Goal: Feedback & Contribution: Submit feedback/report problem

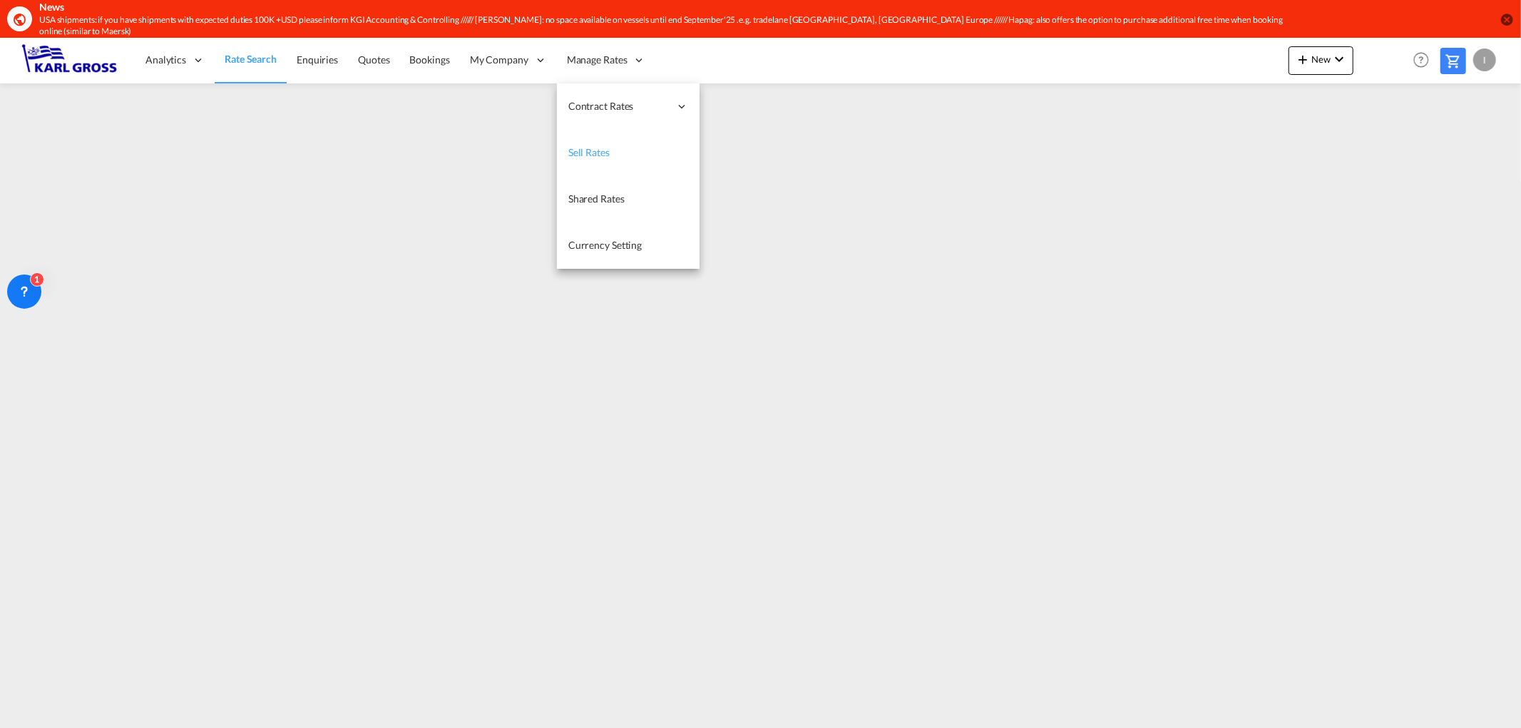
click at [630, 140] on link "Sell Rates" at bounding box center [628, 153] width 143 height 46
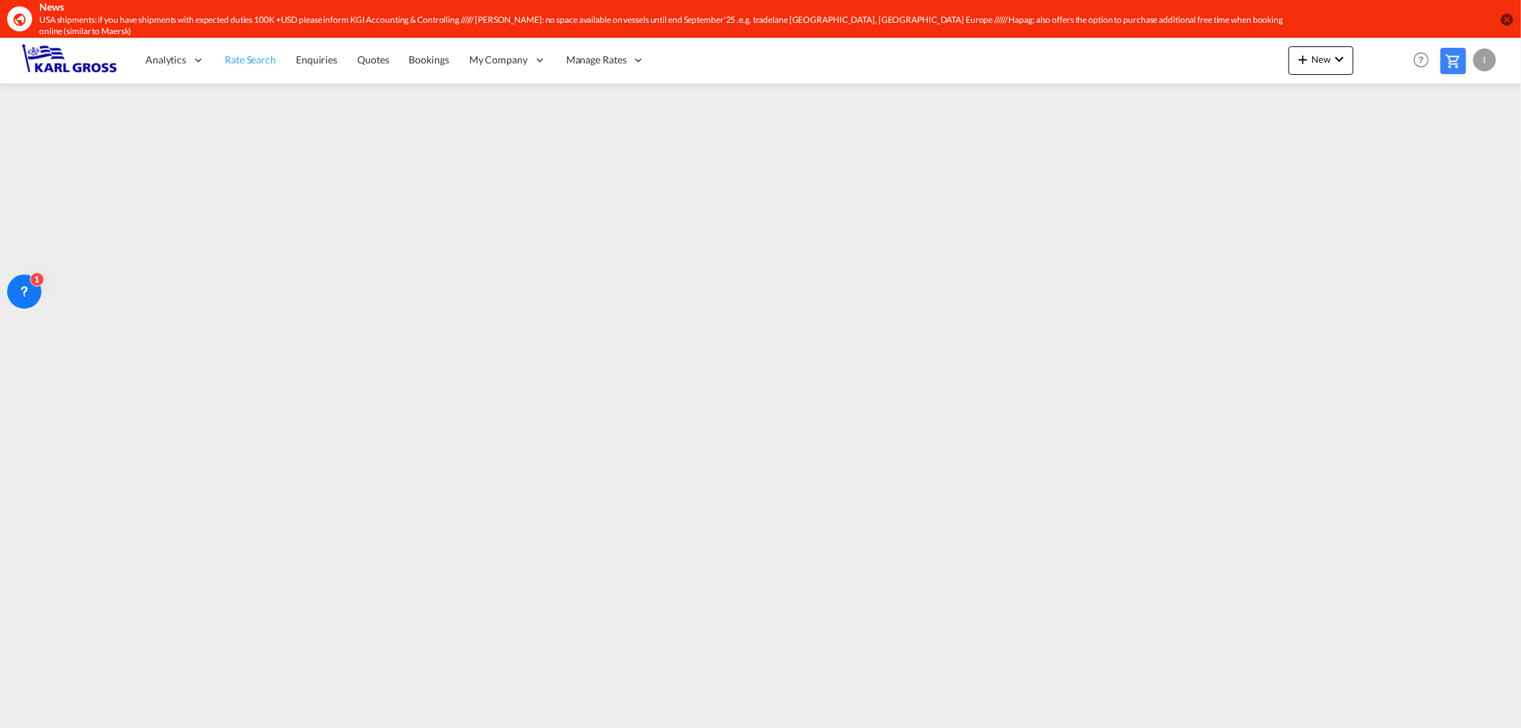
click at [259, 53] on span "Rate Search" at bounding box center [250, 59] width 51 height 12
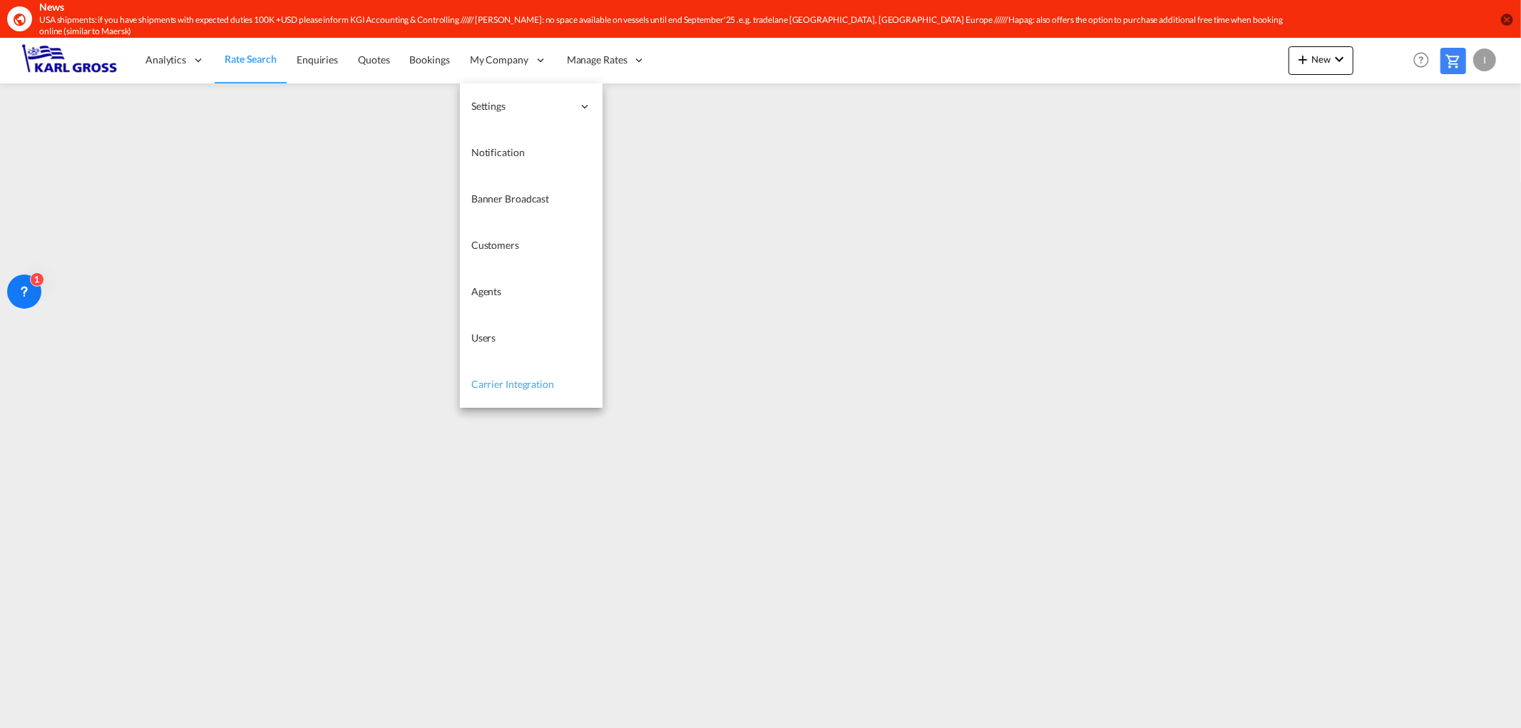
click at [516, 378] on span "Carrier Integration" at bounding box center [512, 384] width 83 height 12
click at [536, 378] on span "Carrier Integration" at bounding box center [512, 384] width 83 height 12
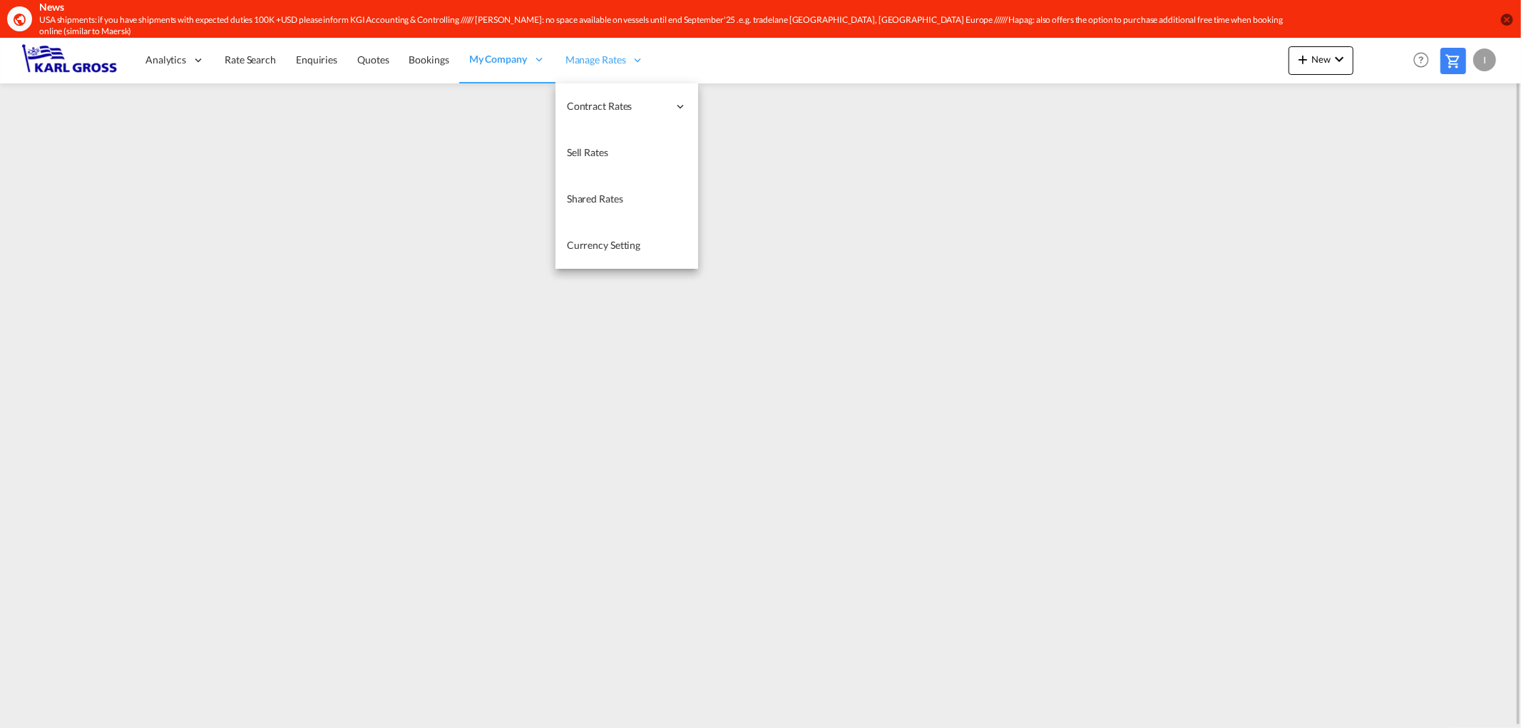
click at [603, 53] on span "Manage Rates" at bounding box center [596, 60] width 61 height 14
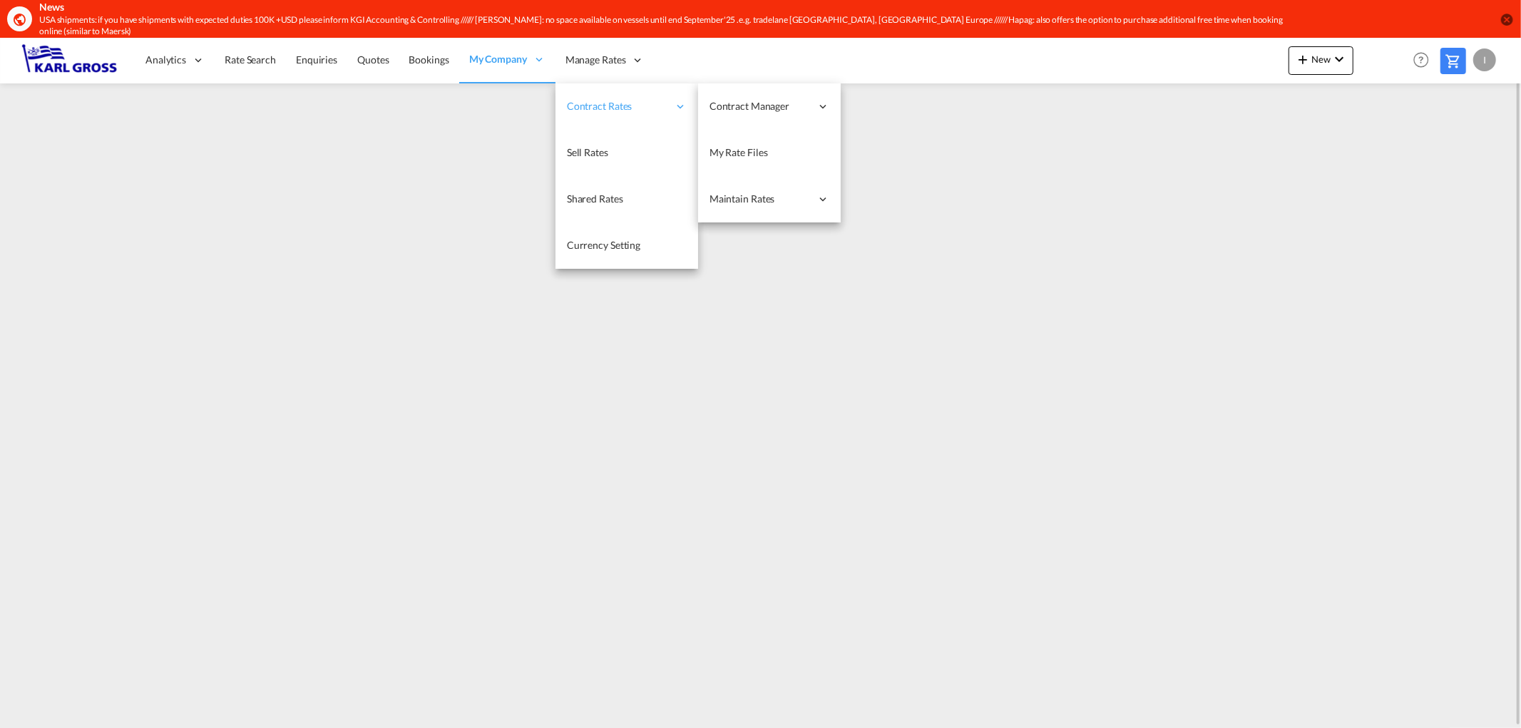
click at [599, 99] on span "Contract Rates" at bounding box center [617, 106] width 101 height 14
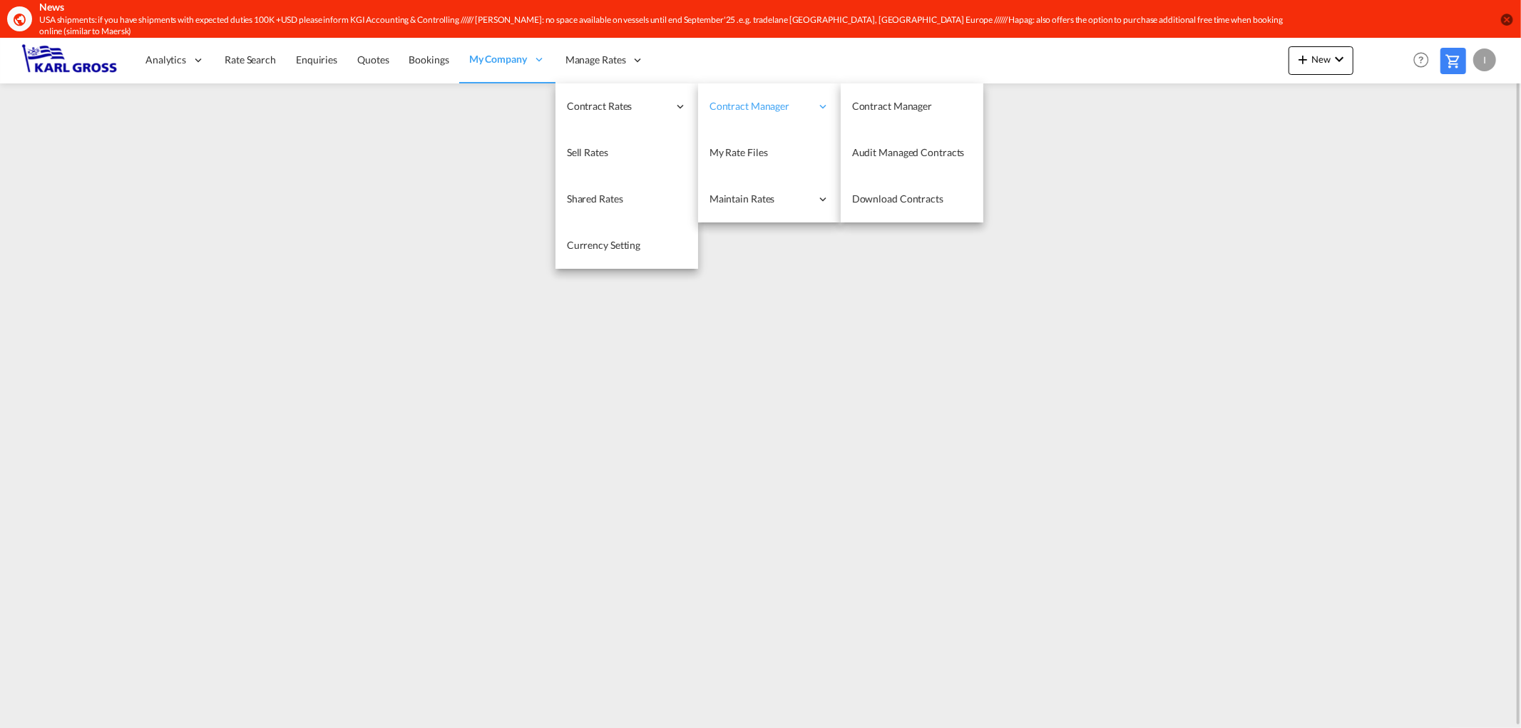
click at [726, 99] on span "Contract Manager" at bounding box center [760, 106] width 101 height 14
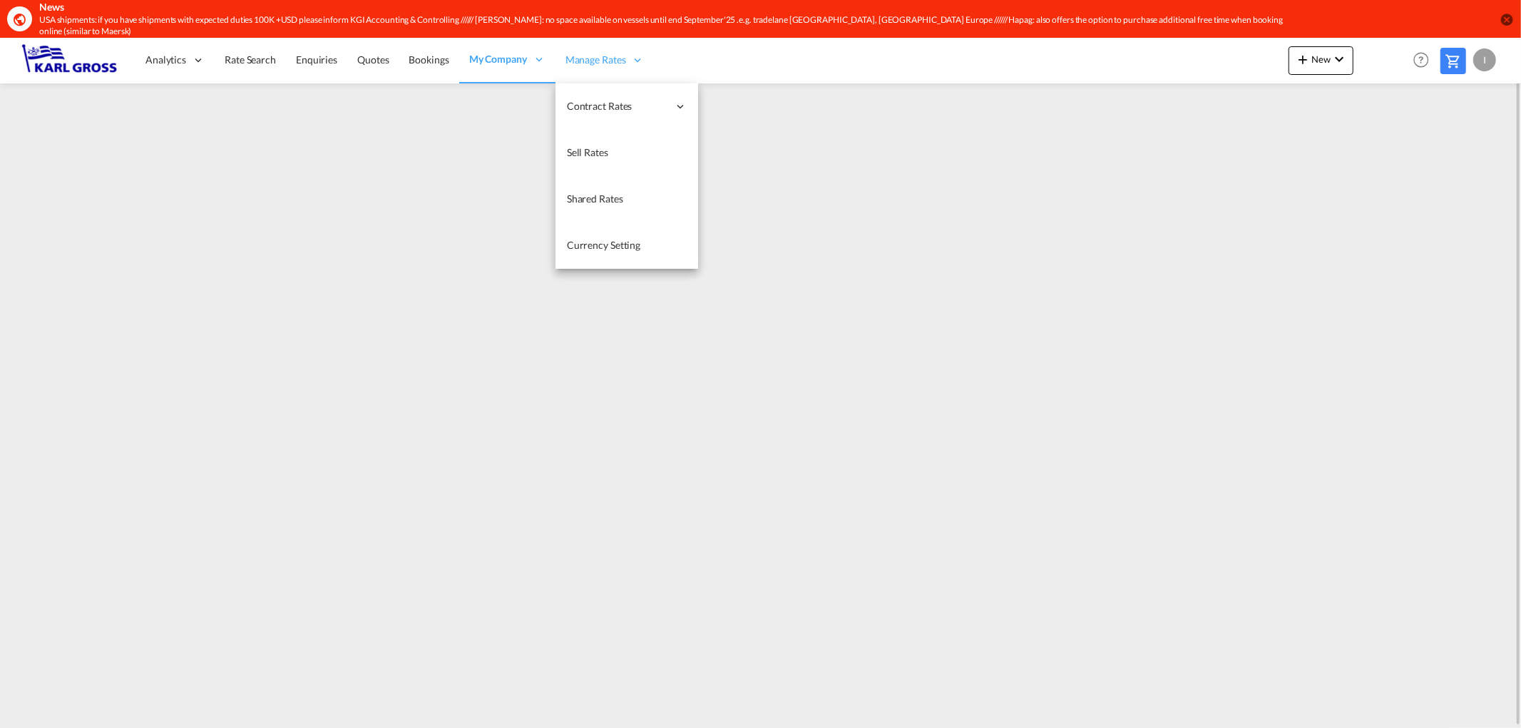
click at [610, 53] on span "Manage Rates" at bounding box center [596, 60] width 61 height 14
click at [618, 141] on link "Sell Rates" at bounding box center [627, 153] width 143 height 46
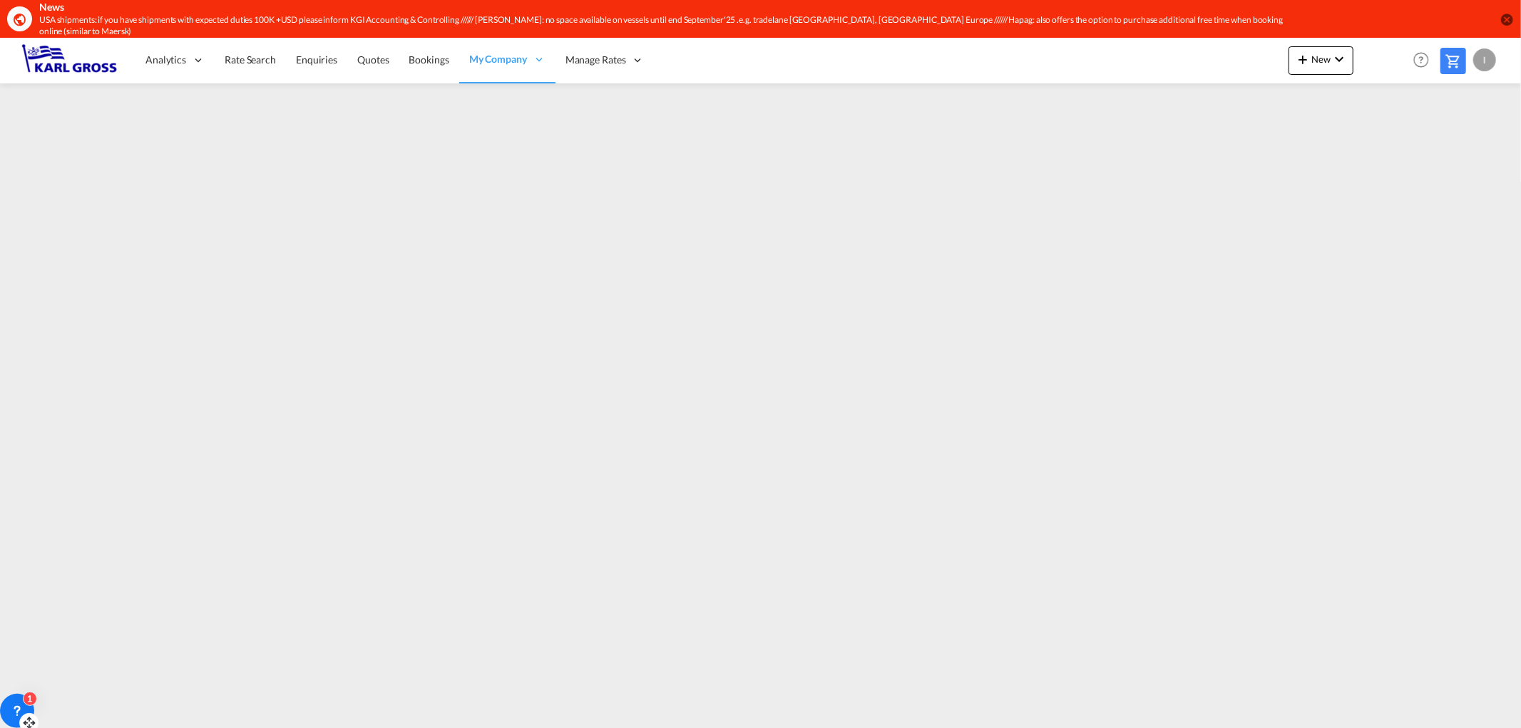
click at [20, 706] on icon at bounding box center [17, 711] width 14 height 14
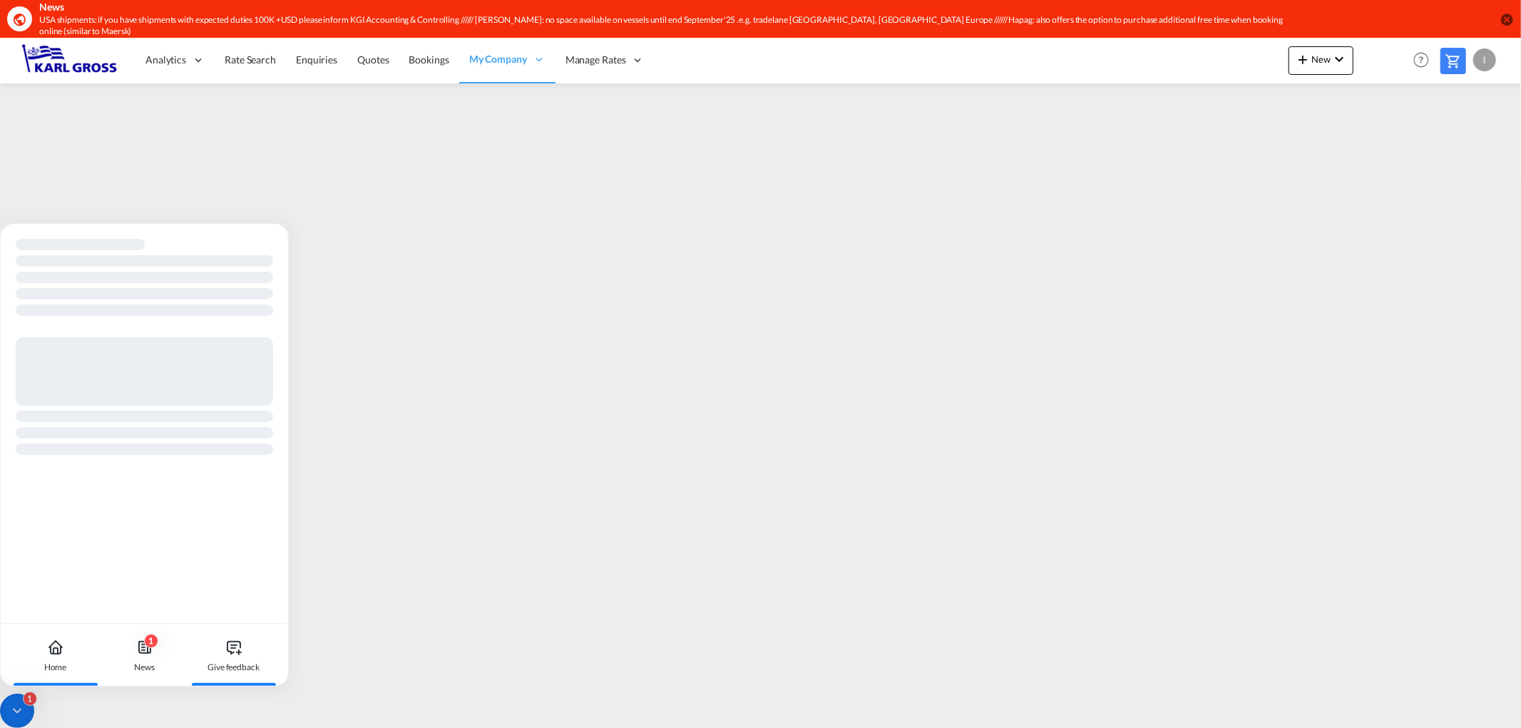
click at [226, 656] on div "Give feedback" at bounding box center [233, 655] width 79 height 63
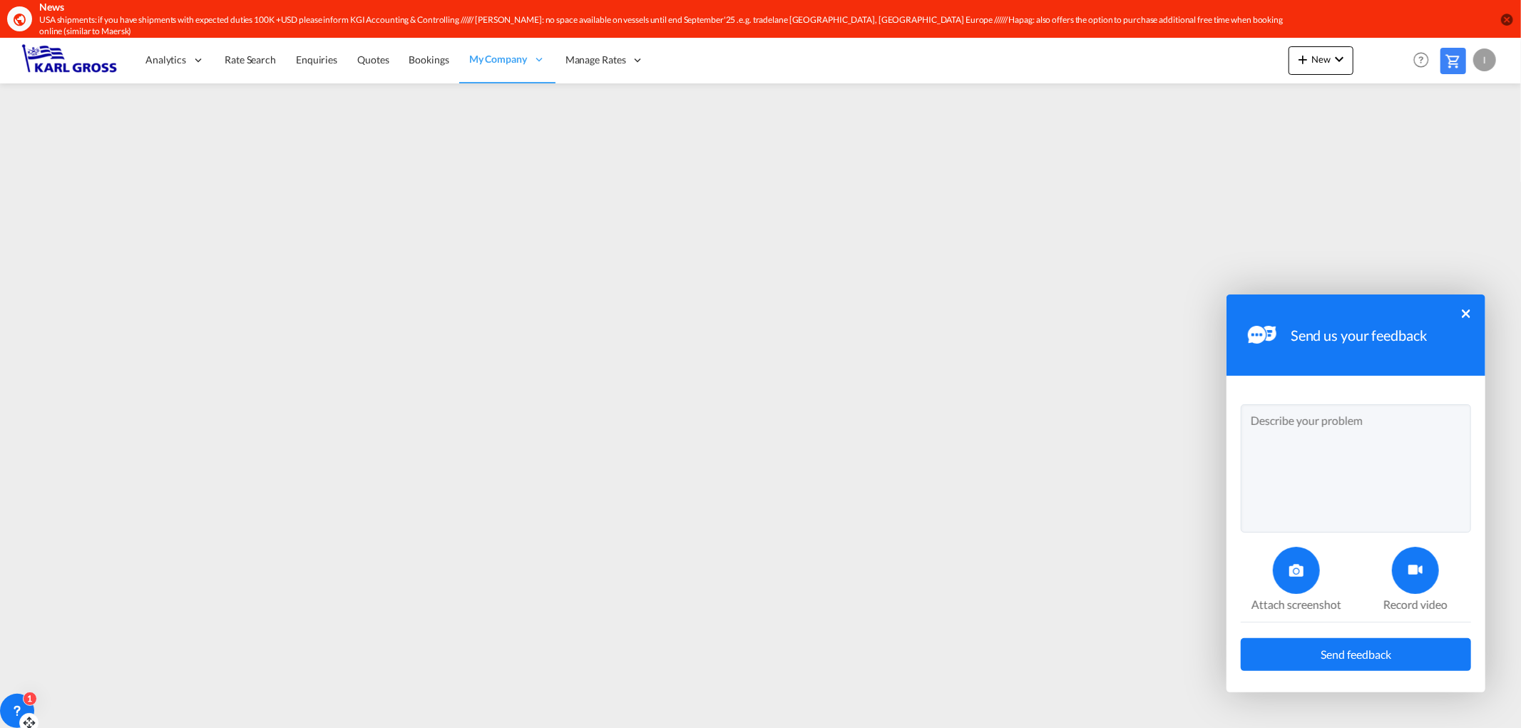
click at [1301, 446] on textarea at bounding box center [1356, 468] width 230 height 128
click at [1418, 474] on textarea "Dear all, it appears that I can't apply the rule for sales contracts to have a …" at bounding box center [1356, 468] width 230 height 128
type textarea "Dear all, it appears that I can't apply the rule for sales contracts to have a …"
click at [1302, 516] on textarea "Dear all, it appears that I can't apply the rule for sales contracts to have a …" at bounding box center [1356, 468] width 230 height 128
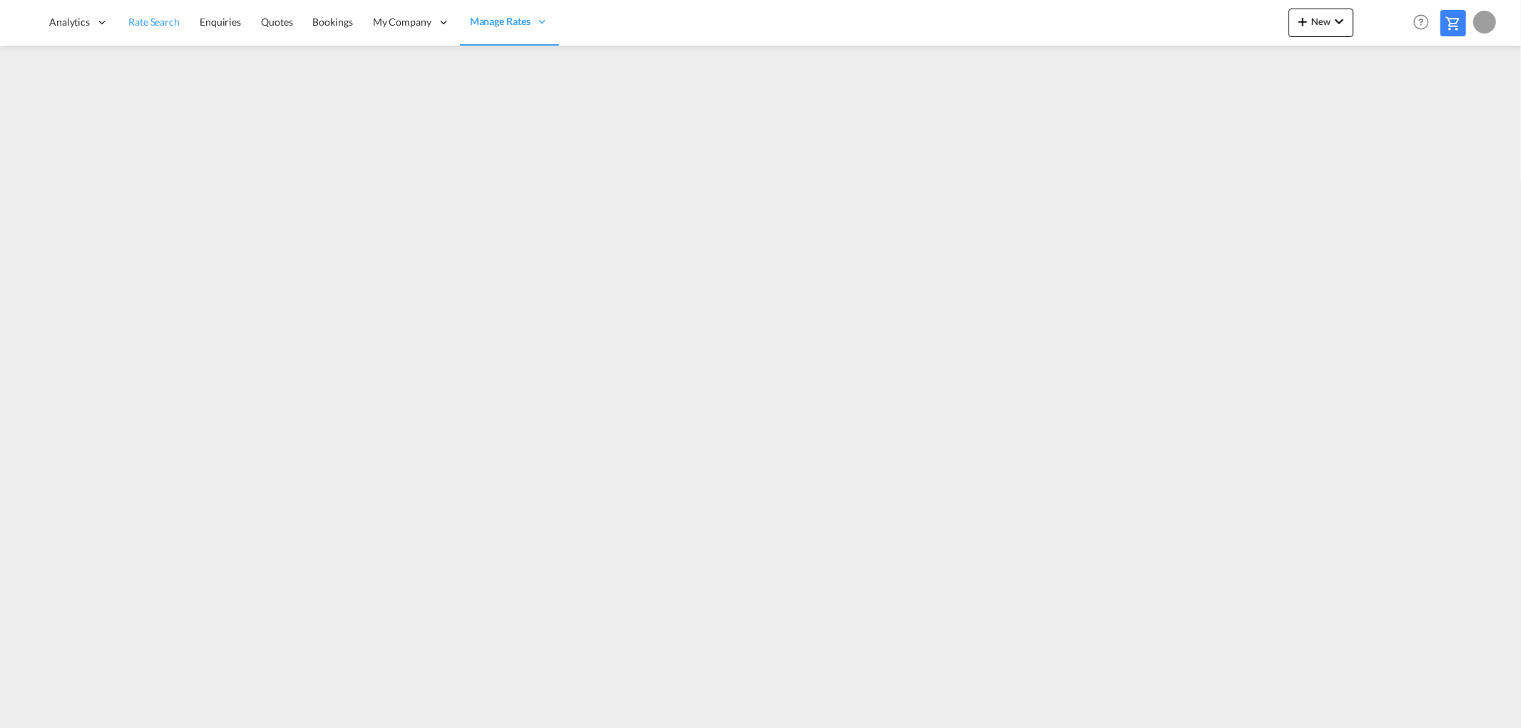
click at [164, 29] on link "Rate Search" at bounding box center [153, 22] width 71 height 46
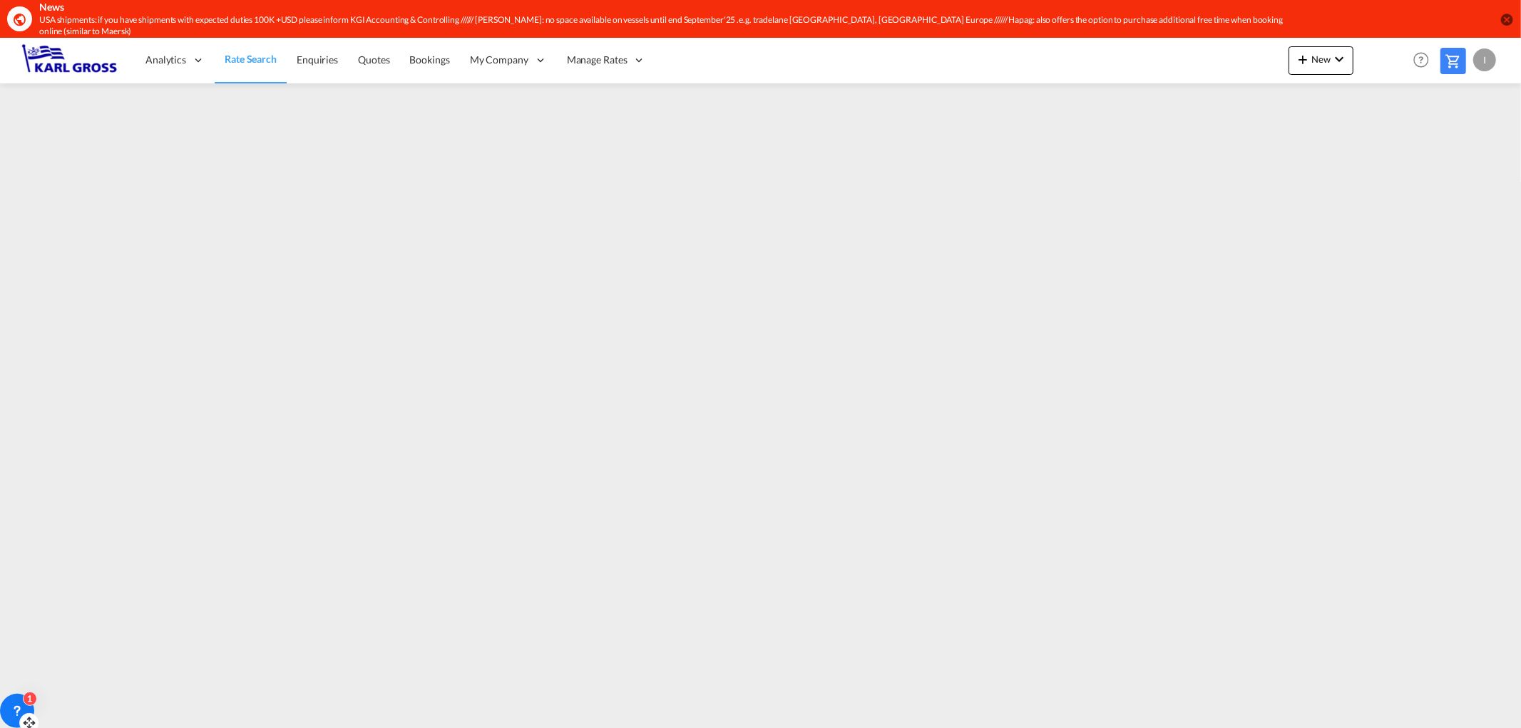
click at [32, 699] on div "1" at bounding box center [30, 699] width 14 height 14
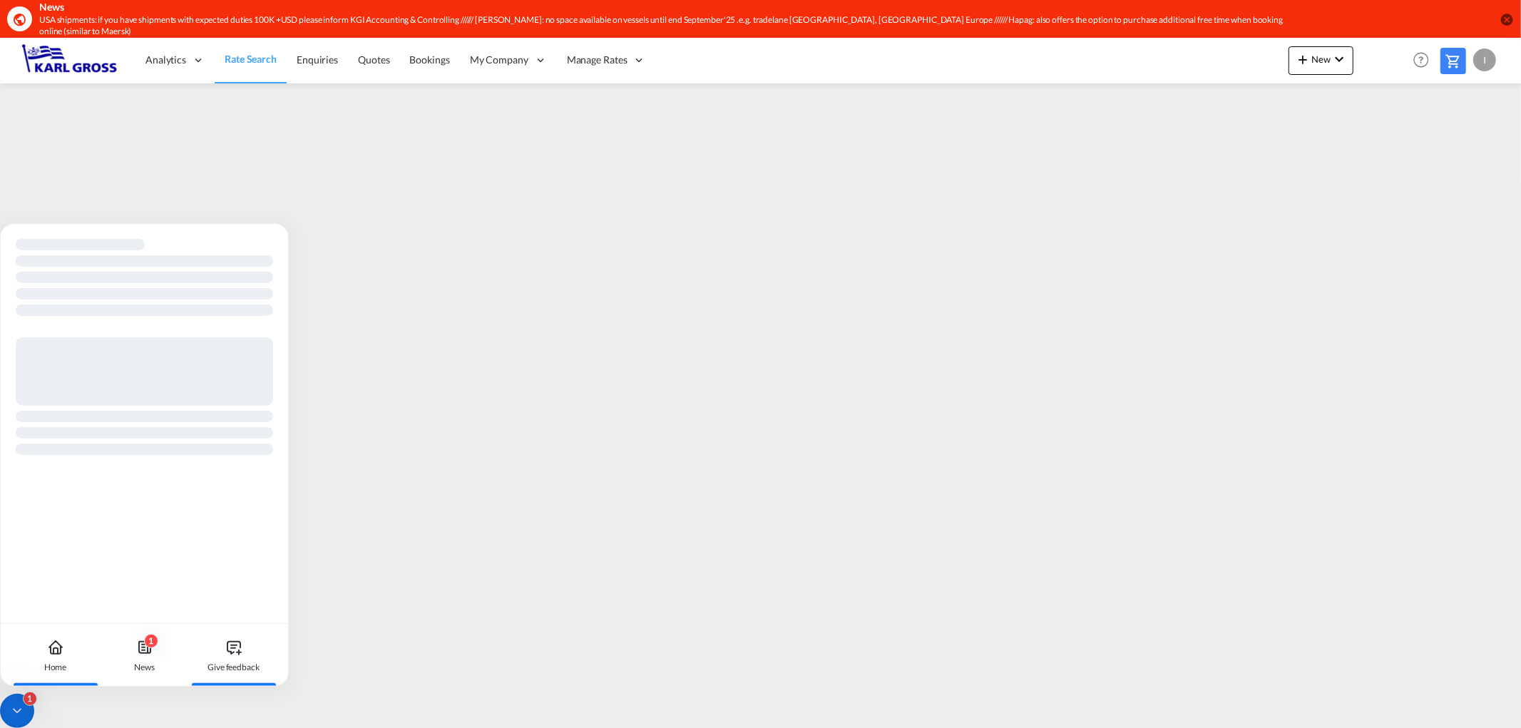
click at [240, 656] on div "Give feedback" at bounding box center [233, 655] width 79 height 63
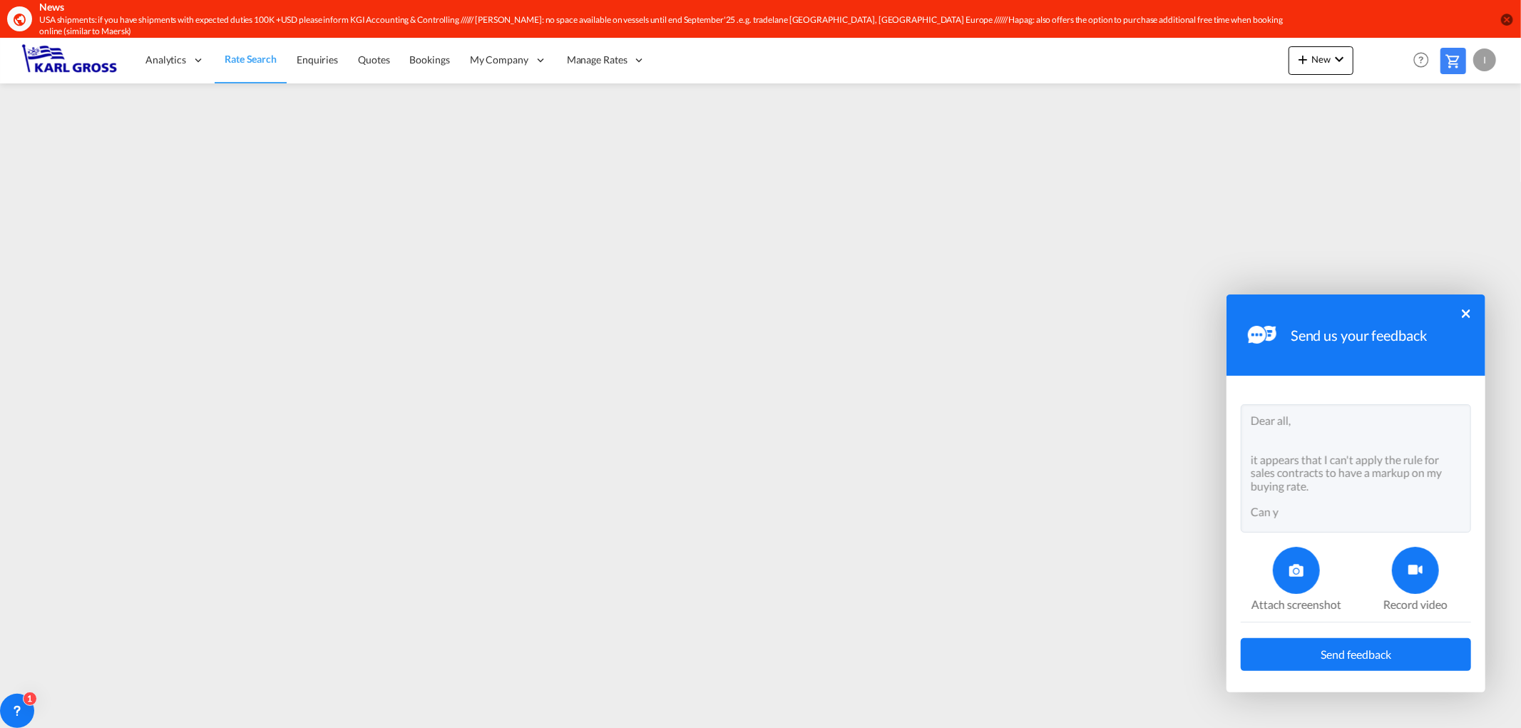
click at [1302, 503] on textarea "Dear all, it appears that I can't apply the rule for sales contracts to have a …" at bounding box center [1356, 468] width 230 height 128
click at [1416, 569] on icon at bounding box center [1415, 570] width 14 height 14
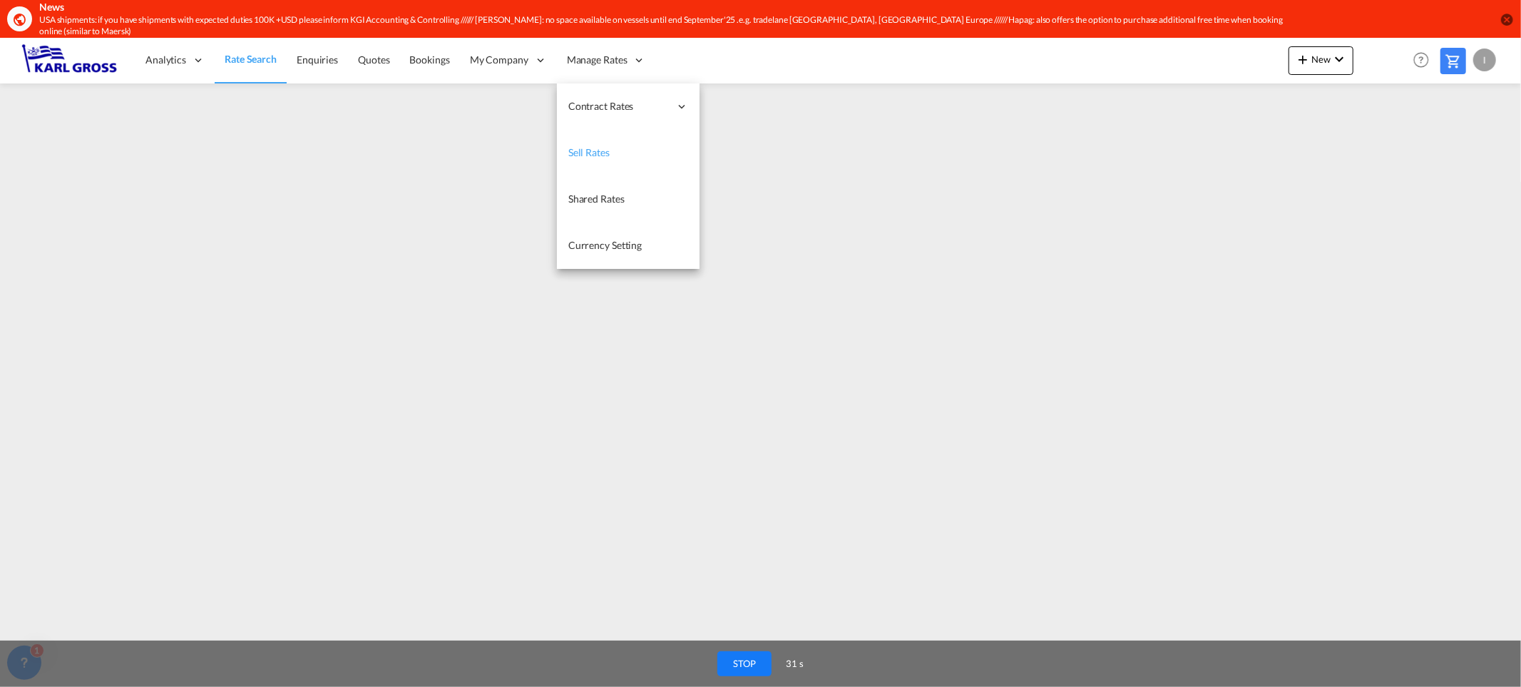
click at [640, 138] on link "Sell Rates" at bounding box center [628, 153] width 143 height 46
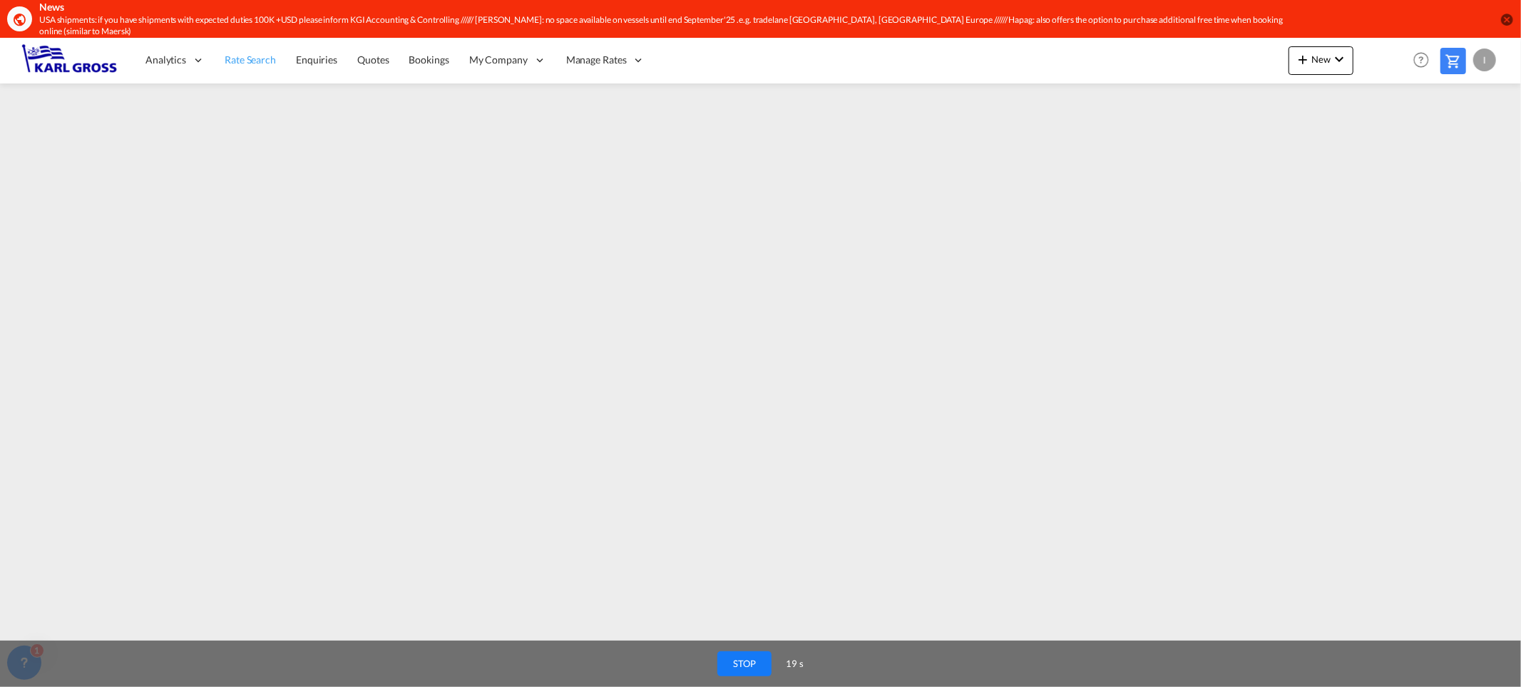
click at [270, 53] on span "Rate Search" at bounding box center [250, 59] width 51 height 12
click at [760, 666] on button "STOP" at bounding box center [747, 663] width 54 height 25
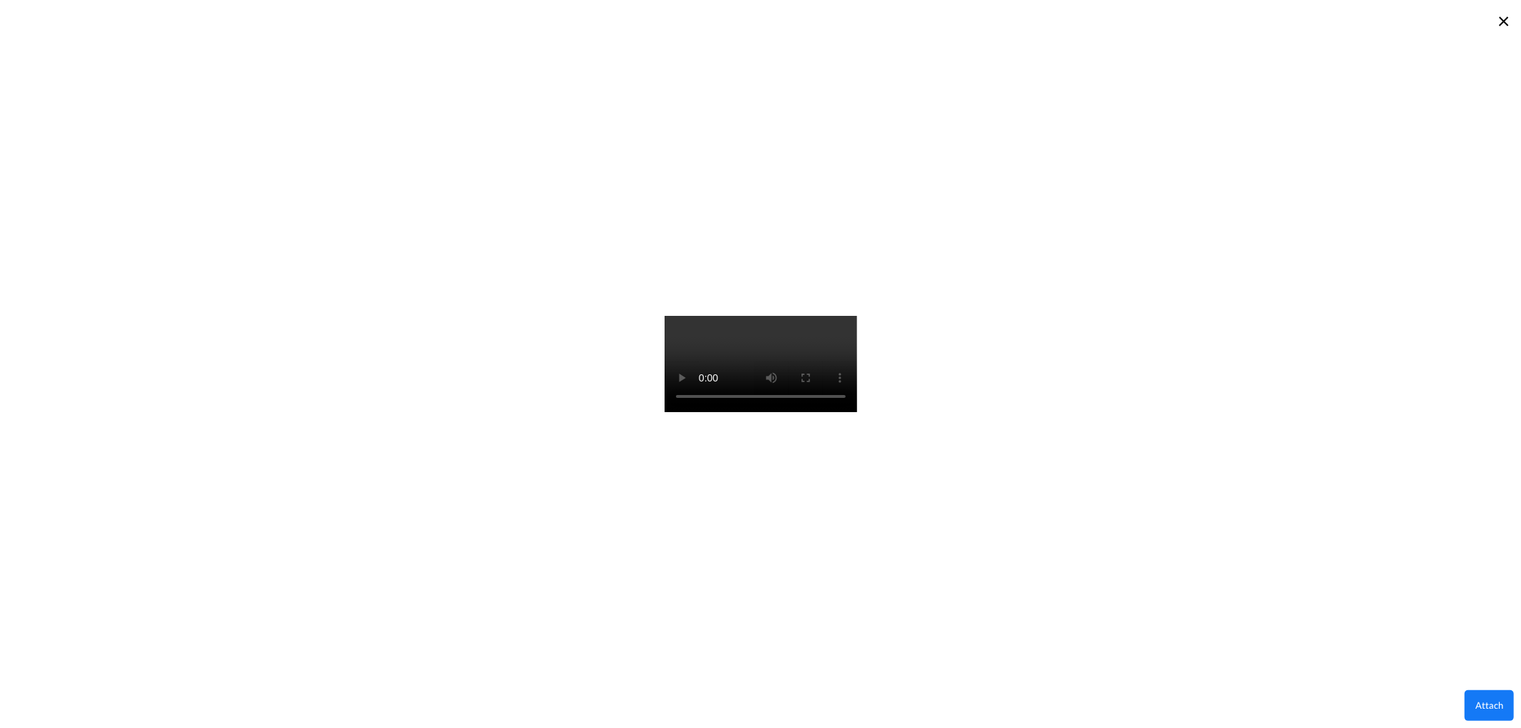
click at [1500, 705] on button "Attach" at bounding box center [1489, 705] width 49 height 31
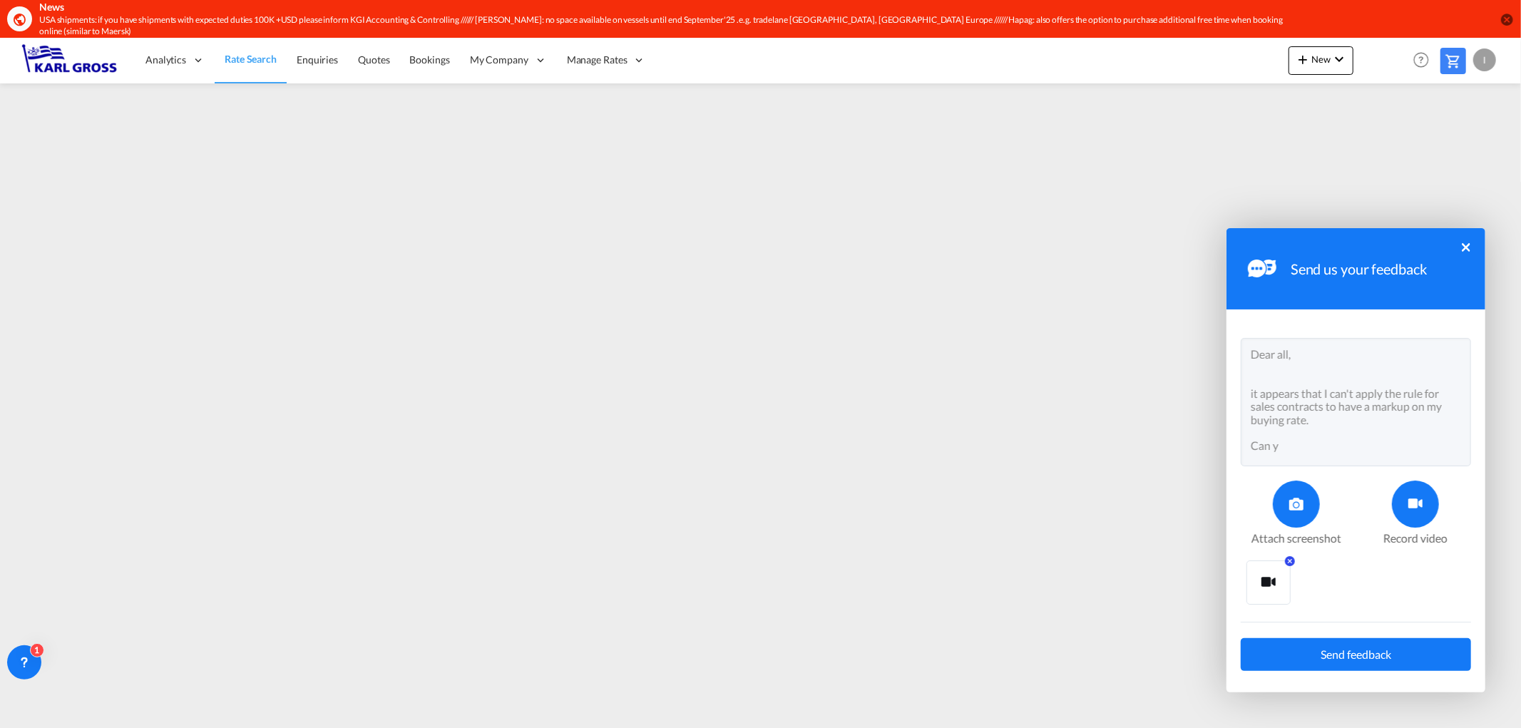
click at [1284, 450] on textarea "Dear all, it appears that I can't apply the rule for sales contracts to have a …" at bounding box center [1356, 402] width 230 height 128
type textarea "Dear all, it appears that I can't apply the rule for sales contracts to have a …"
click at [1371, 660] on button "Send feedback" at bounding box center [1356, 654] width 230 height 33
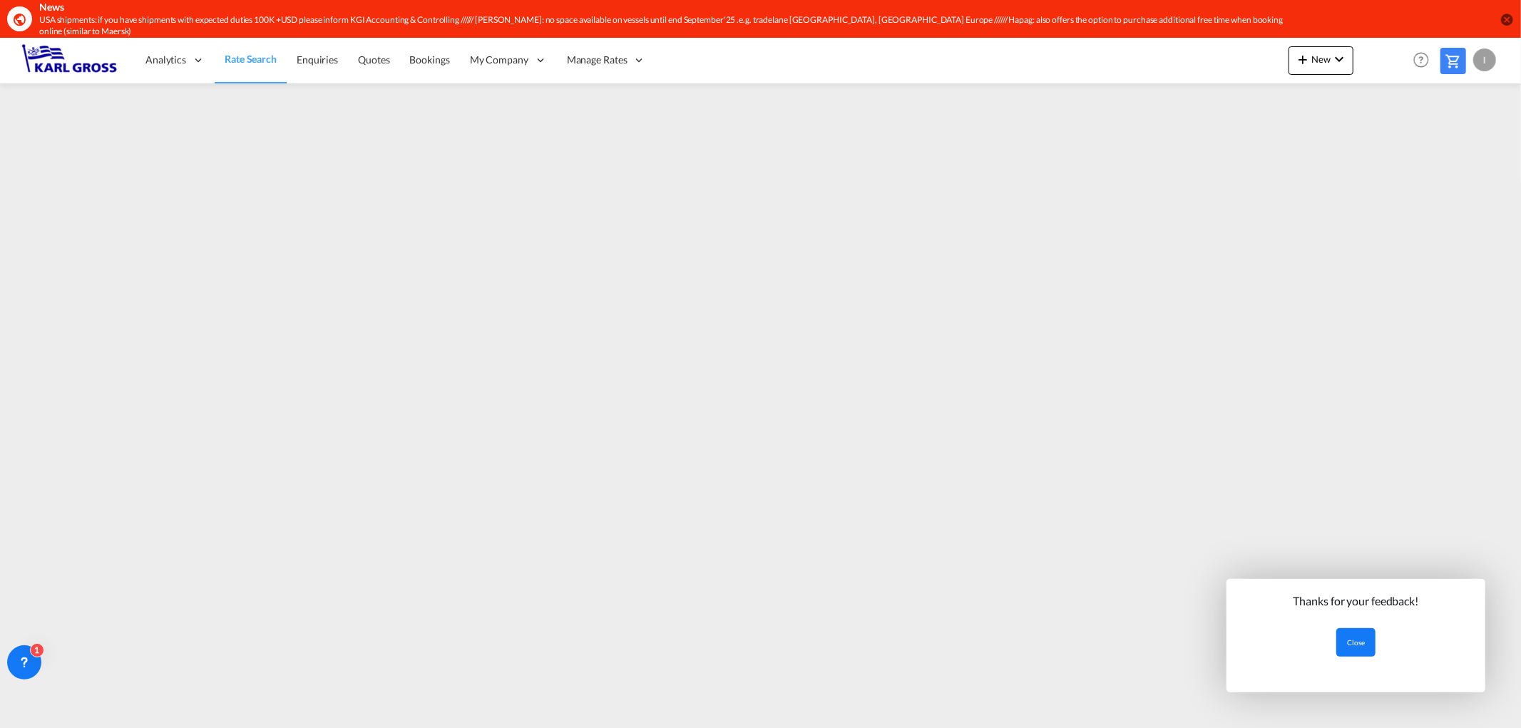
click at [1357, 640] on button "Close" at bounding box center [1355, 642] width 39 height 29
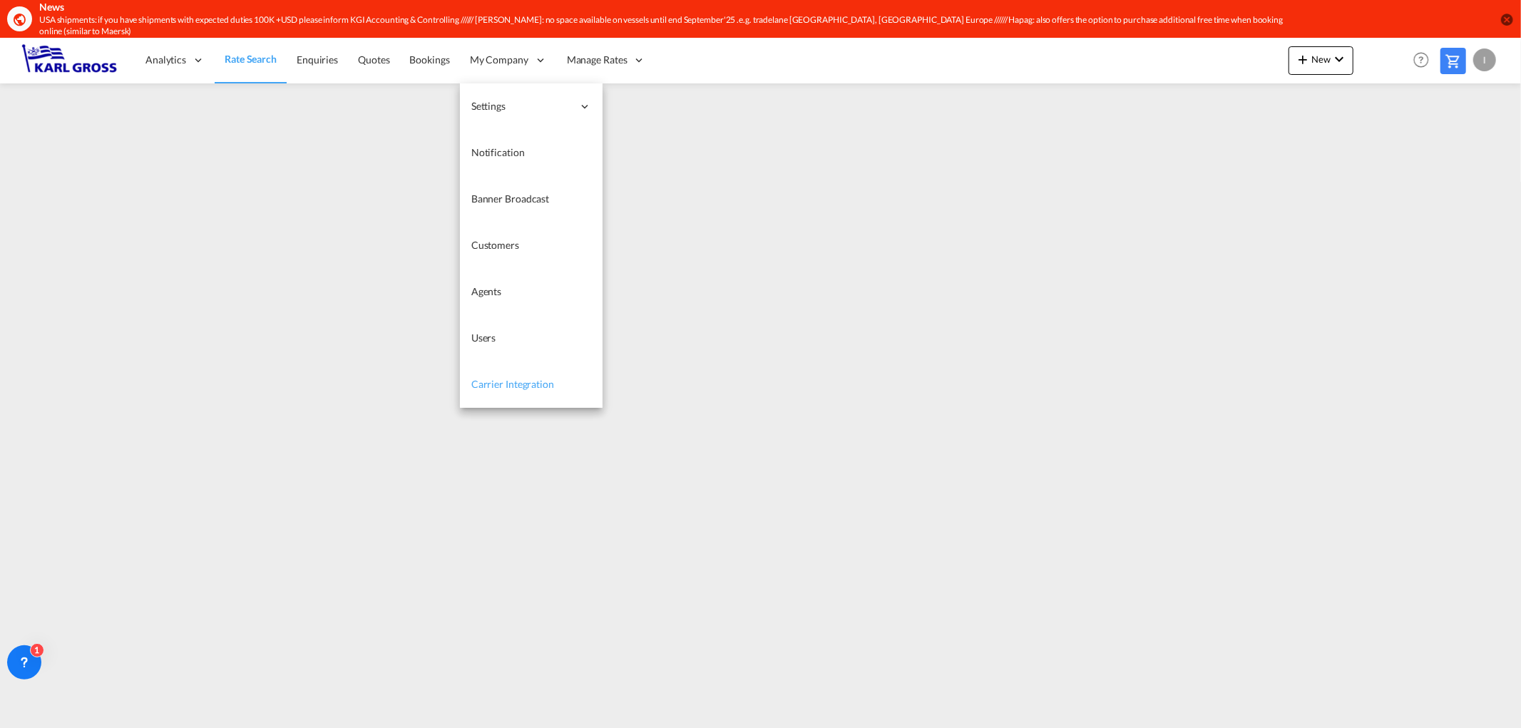
click at [508, 378] on span "Carrier Integration" at bounding box center [512, 384] width 83 height 12
